Goal: Task Accomplishment & Management: Manage account settings

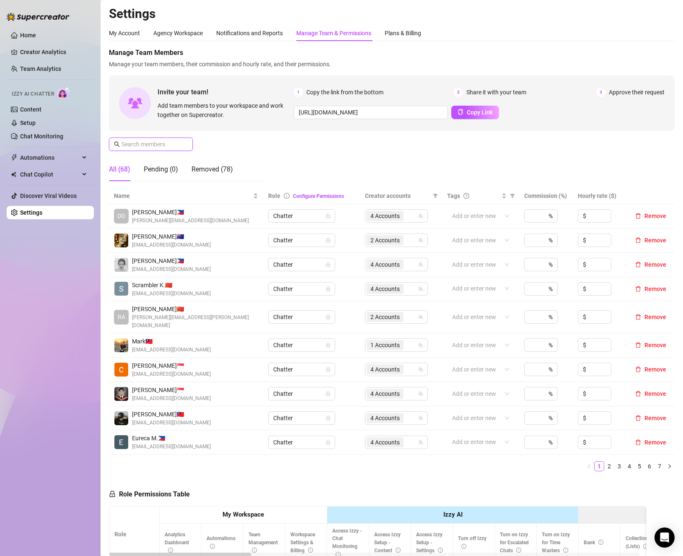
click at [181, 145] on input "text" at bounding box center [152, 144] width 60 height 9
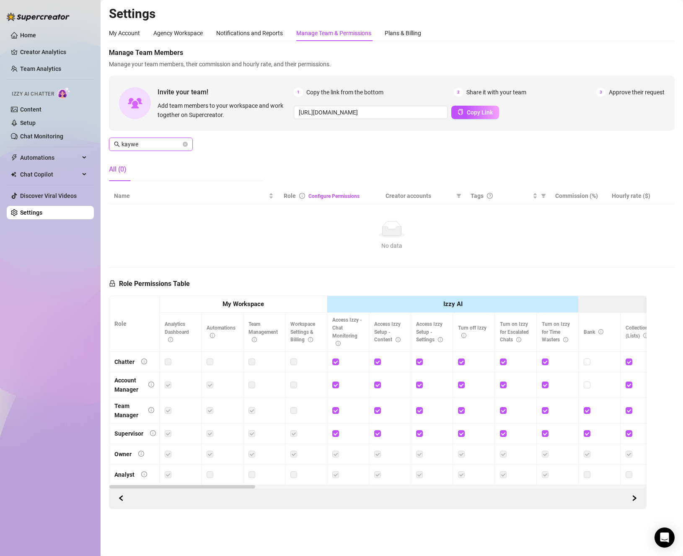
click at [175, 144] on input "kaywe" at bounding box center [152, 144] width 60 height 9
type input "k"
type input "e"
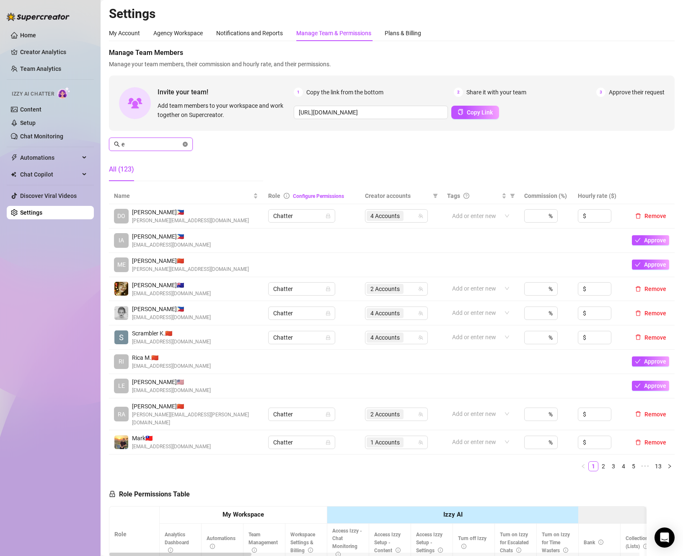
click at [185, 144] on icon "close-circle" at bounding box center [185, 144] width 5 height 5
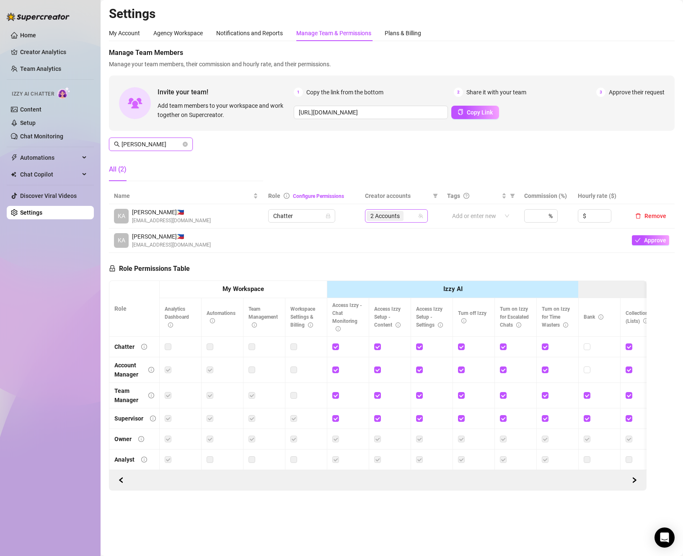
click at [395, 221] on span "2 Accounts" at bounding box center [385, 216] width 37 height 10
type input "[PERSON_NAME]"
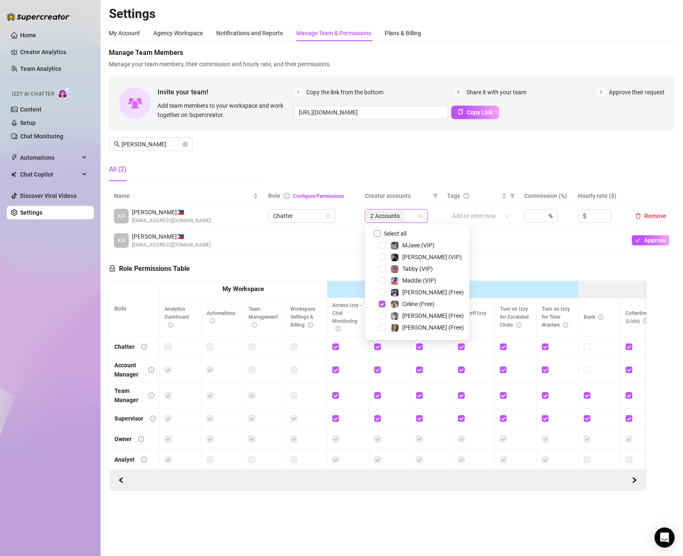
click at [395, 236] on span "Select all" at bounding box center [395, 233] width 29 height 9
click at [381, 236] on input "Select all" at bounding box center [377, 233] width 7 height 7
click at [395, 236] on span "Select all" at bounding box center [395, 233] width 29 height 9
click at [381, 236] on input "Select all" at bounding box center [377, 233] width 7 height 7
checkbox input "false"
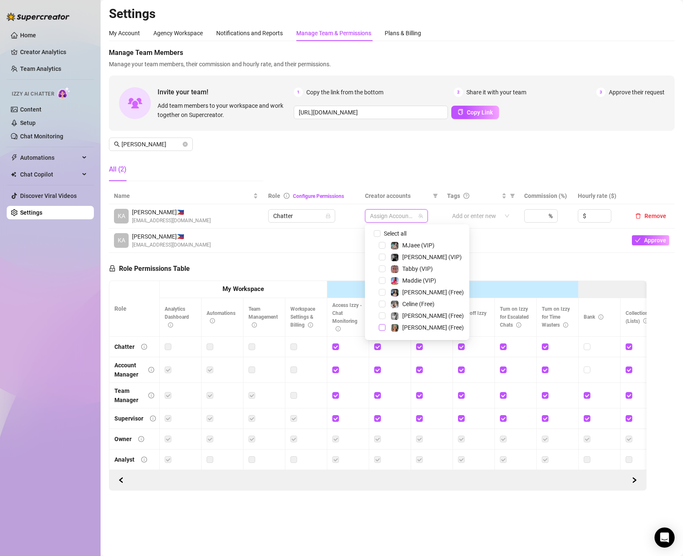
click at [382, 329] on span "Select tree node" at bounding box center [382, 327] width 7 height 7
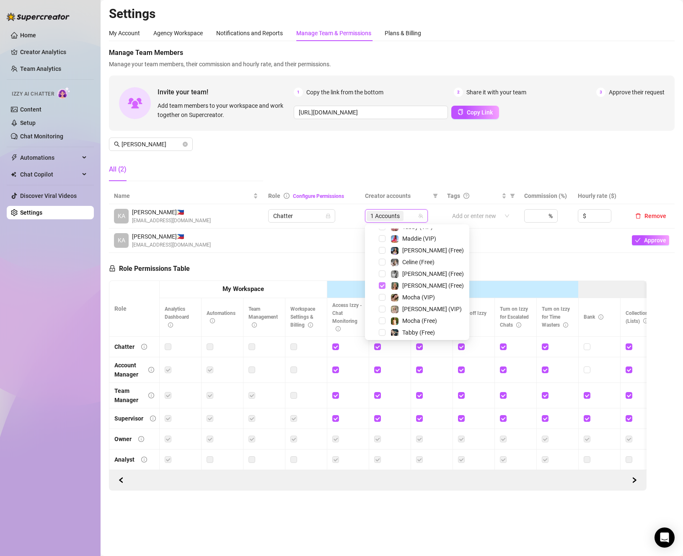
scroll to position [84, 0]
click at [382, 269] on span "Select tree node" at bounding box center [382, 267] width 7 height 7
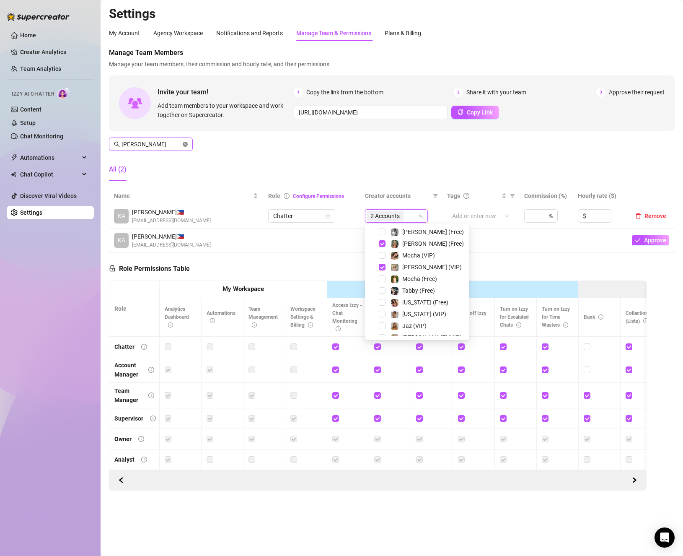
click at [185, 142] on icon "close-circle" at bounding box center [185, 144] width 5 height 5
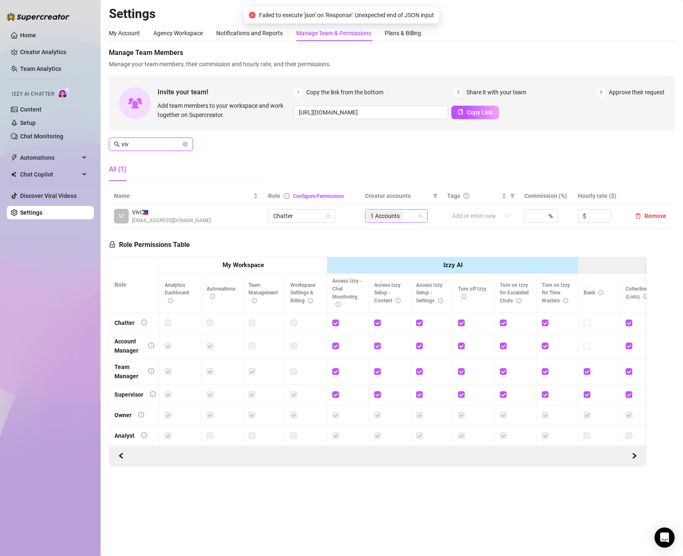
click at [406, 210] on div "1 Accounts" at bounding box center [392, 216] width 51 height 12
type input "viv"
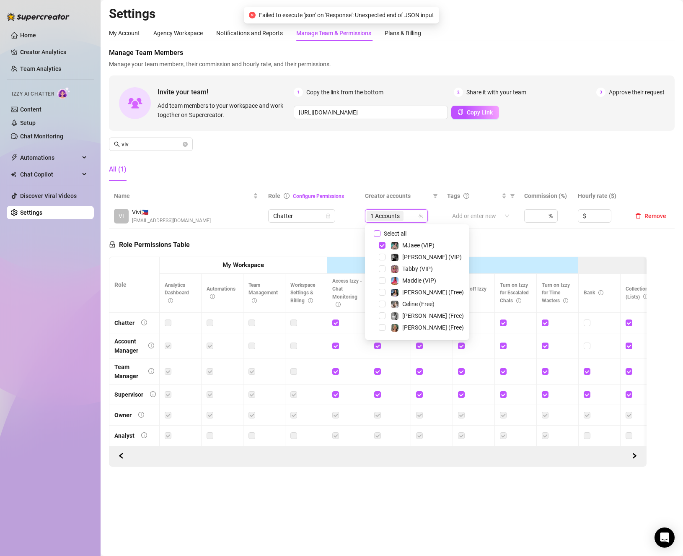
click at [382, 234] on span "Select all" at bounding box center [395, 233] width 29 height 9
click at [381, 234] on input "Select all" at bounding box center [377, 233] width 7 height 7
click at [382, 234] on span "Select all" at bounding box center [395, 233] width 29 height 9
click at [381, 234] on input "Select all" at bounding box center [377, 233] width 7 height 7
checkbox input "false"
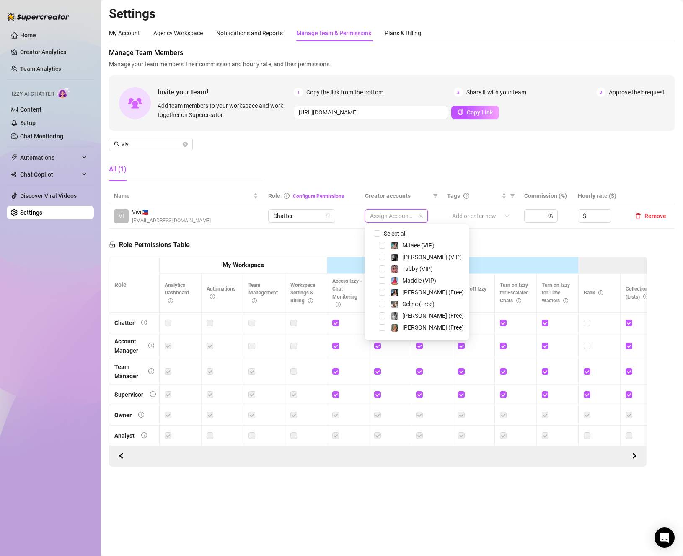
scroll to position [42, 0]
click at [380, 294] on span "Select tree node" at bounding box center [382, 297] width 7 height 7
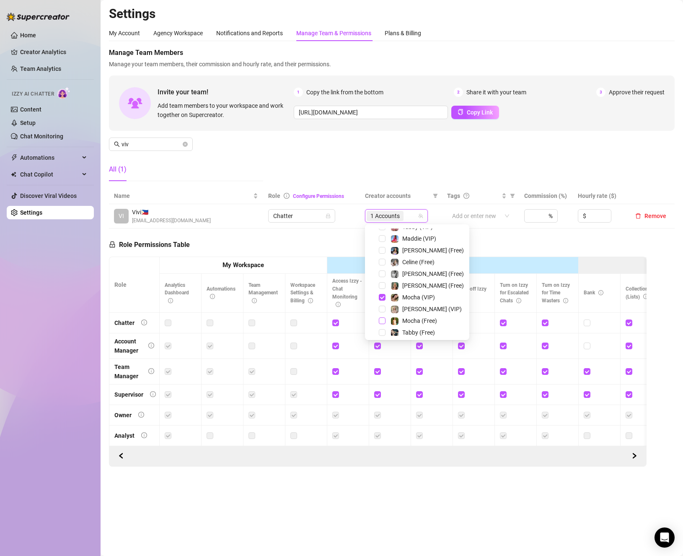
click at [382, 320] on span "Select tree node" at bounding box center [382, 320] width 7 height 7
click at [381, 273] on span "Select tree node" at bounding box center [382, 272] width 7 height 7
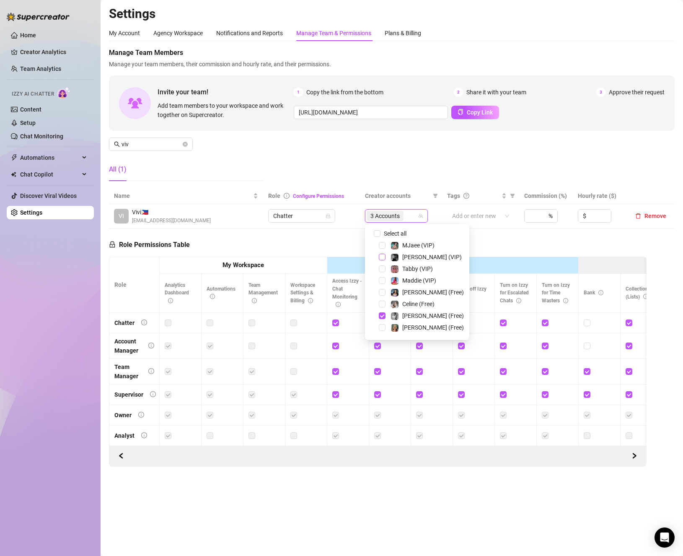
click at [382, 259] on span "Select tree node" at bounding box center [382, 257] width 7 height 7
click at [342, 248] on div "Role Permissions Table Role My Workspace Izzy AI OnlyFans Side Menu OnlyFans Ch…" at bounding box center [378, 348] width 538 height 238
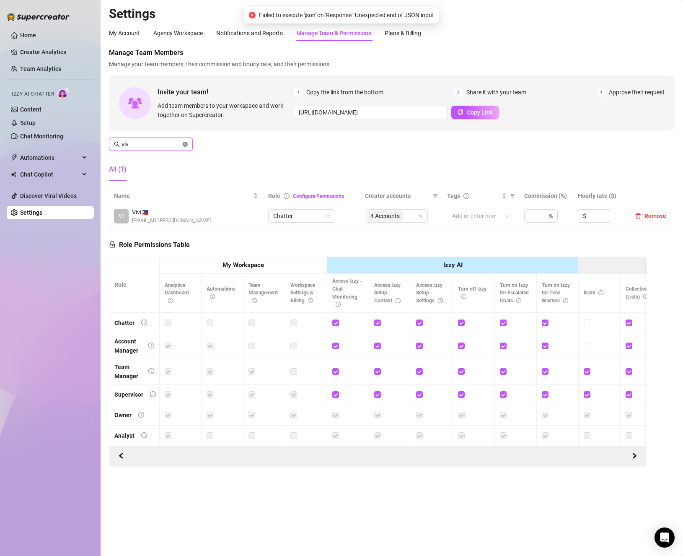
click at [184, 143] on icon "close-circle" at bounding box center [185, 144] width 5 height 5
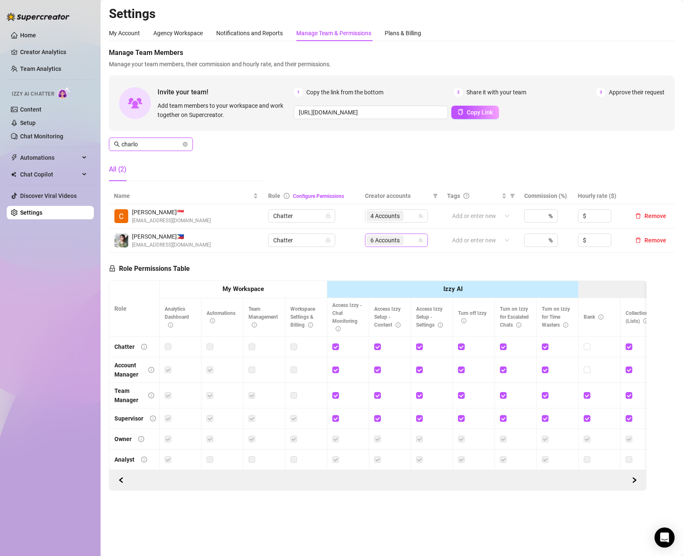
click at [405, 242] on div "6 Accounts" at bounding box center [386, 240] width 39 height 12
type input "charlo"
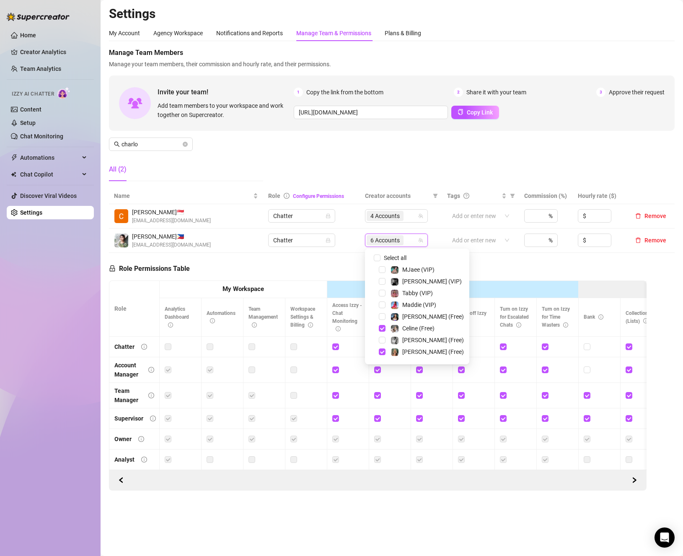
click at [412, 258] on div "Select all" at bounding box center [400, 258] width 36 height 10
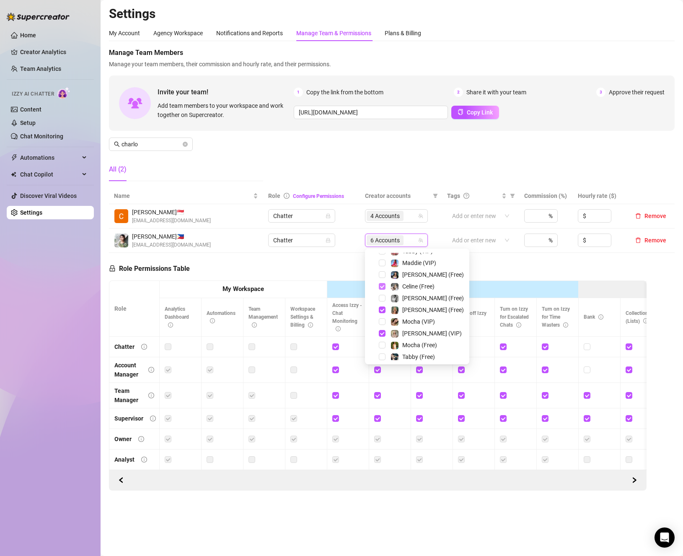
click at [380, 284] on span "Select tree node" at bounding box center [382, 286] width 7 height 7
click at [379, 330] on span "Select tree node" at bounding box center [382, 330] width 7 height 7
click at [379, 318] on div "[PERSON_NAME] (VIP)" at bounding box center [417, 318] width 100 height 10
click at [382, 317] on span "Select tree node" at bounding box center [382, 318] width 7 height 7
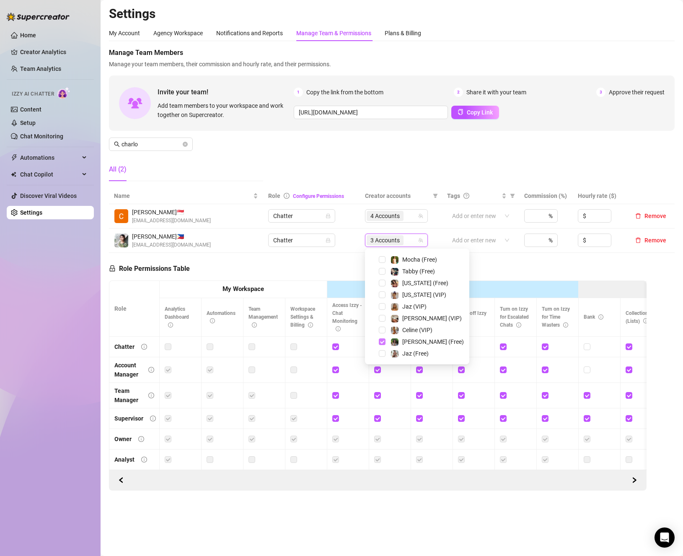
click at [384, 342] on span "Select tree node" at bounding box center [382, 341] width 7 height 7
click at [384, 270] on span "Select tree node" at bounding box center [382, 271] width 7 height 7
click at [380, 290] on span "Select tree node" at bounding box center [382, 291] width 7 height 7
click at [340, 272] on div "Role Permissions Table Role My Workspace Izzy AI OnlyFans Side Menu OnlyFans Ch…" at bounding box center [378, 372] width 538 height 238
